Goal: Contribute content: Contribute content

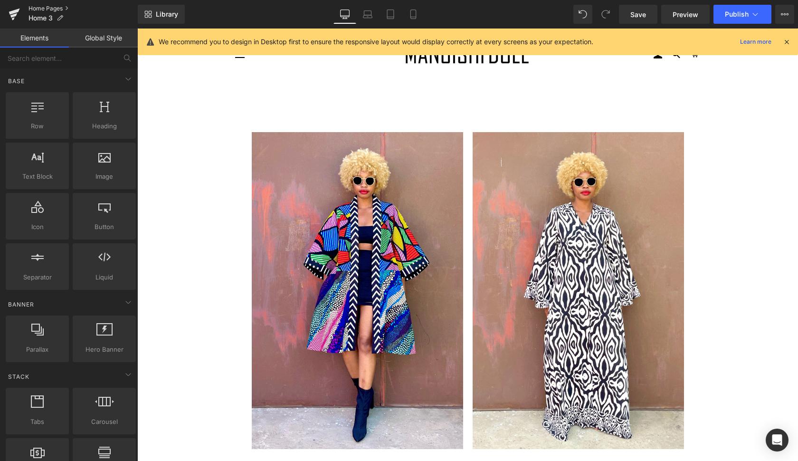
click at [48, 6] on link "Home Pages" at bounding box center [83, 9] width 109 height 8
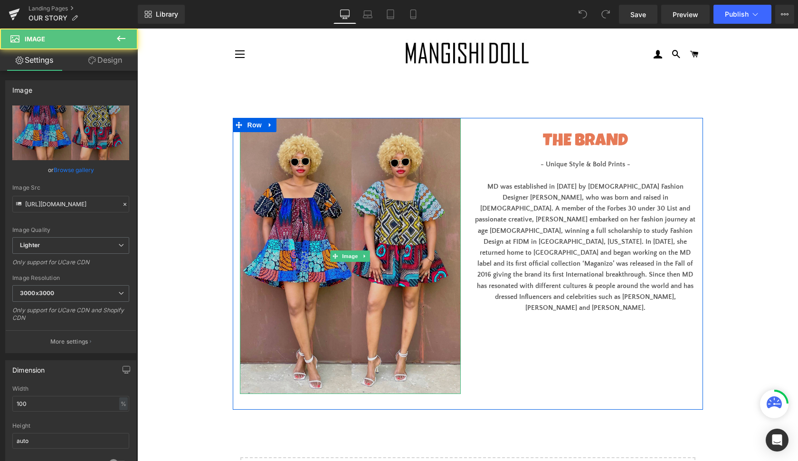
click at [433, 153] on img at bounding box center [350, 256] width 221 height 276
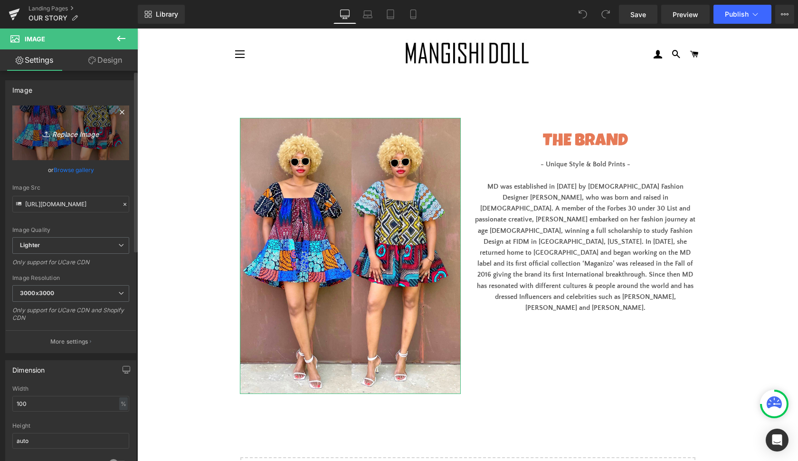
click at [69, 131] on icon "Replace Image" at bounding box center [71, 133] width 76 height 12
type input "C:\fakepath\7451F67D-827E-448C-A354-4D7C3C8B08AA.jpg"
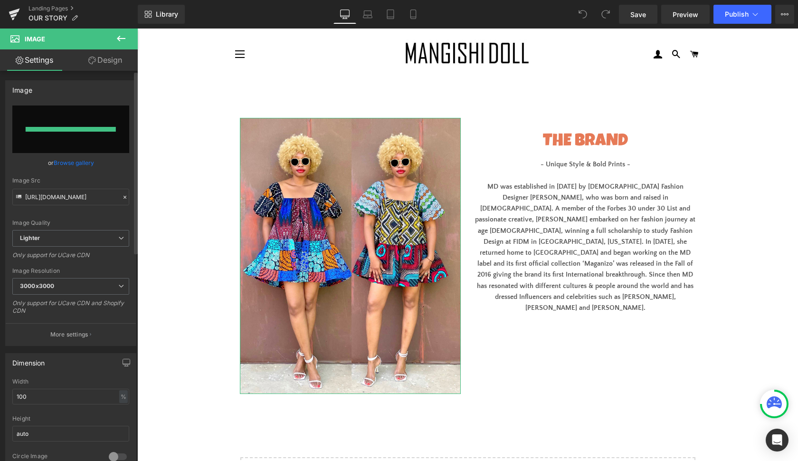
type input "https://ucarecdn.com/56d7c693-01de-4f74-b1d4-b1f7c360ef86/-/format/auto/-/previ…"
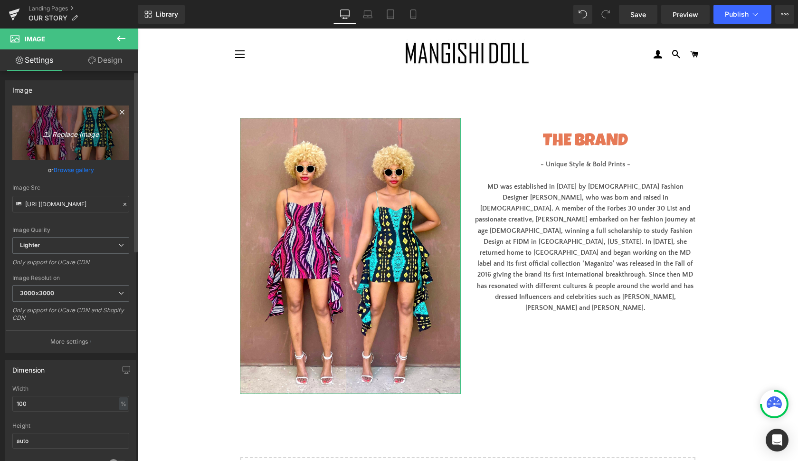
click at [62, 130] on icon "Replace Image" at bounding box center [71, 133] width 76 height 12
type input "C:\fakepath\CFF5C609-2E14-4786-A334-55A94BCE8573.jpg"
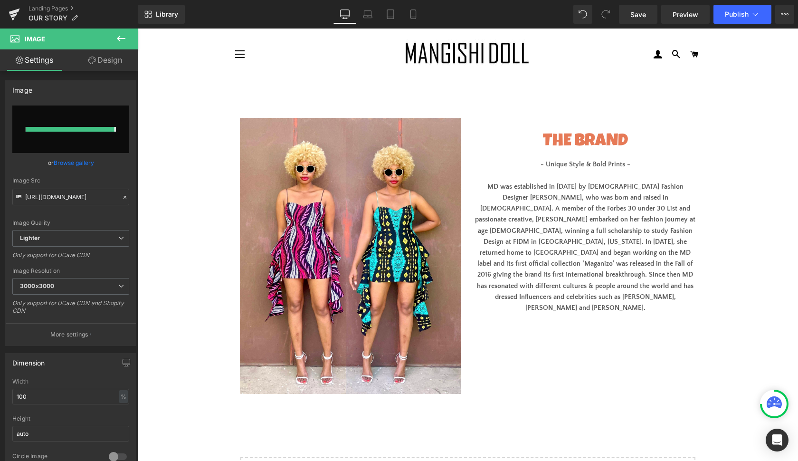
type input "https://ucarecdn.com/6b7cd2c7-444d-4dfd-8fcb-a31d9dff7640/-/format/auto/-/previ…"
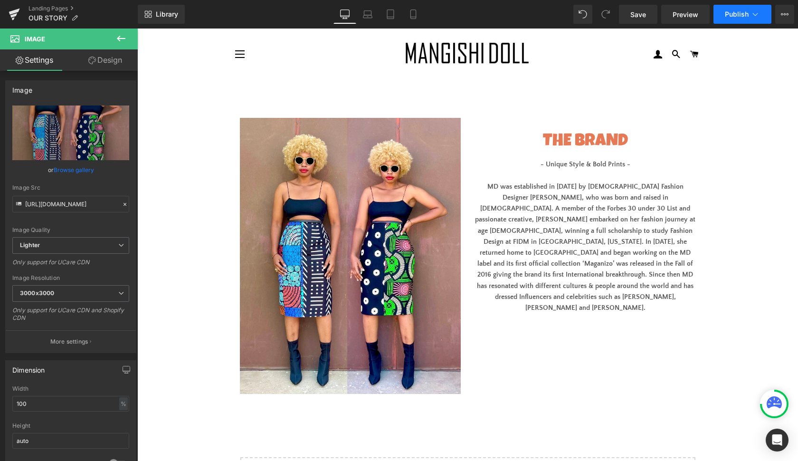
click at [736, 11] on span "Publish" at bounding box center [737, 14] width 24 height 8
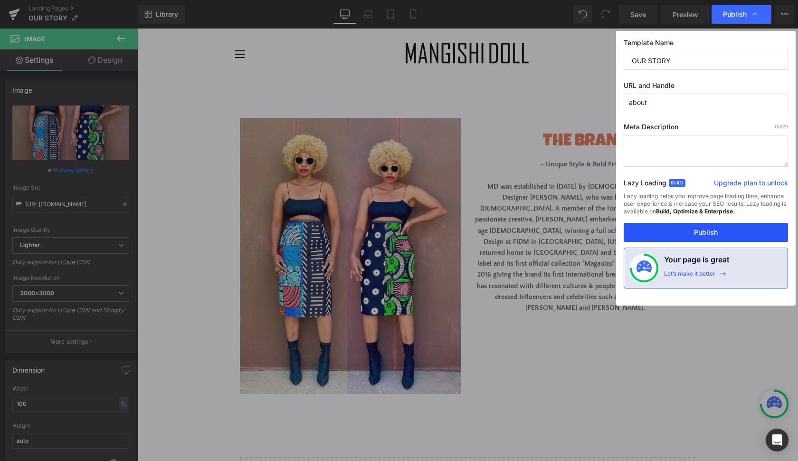
click at [716, 230] on button "Publish" at bounding box center [706, 232] width 164 height 19
